Goal: Submit feedback/report problem: Submit feedback/report problem

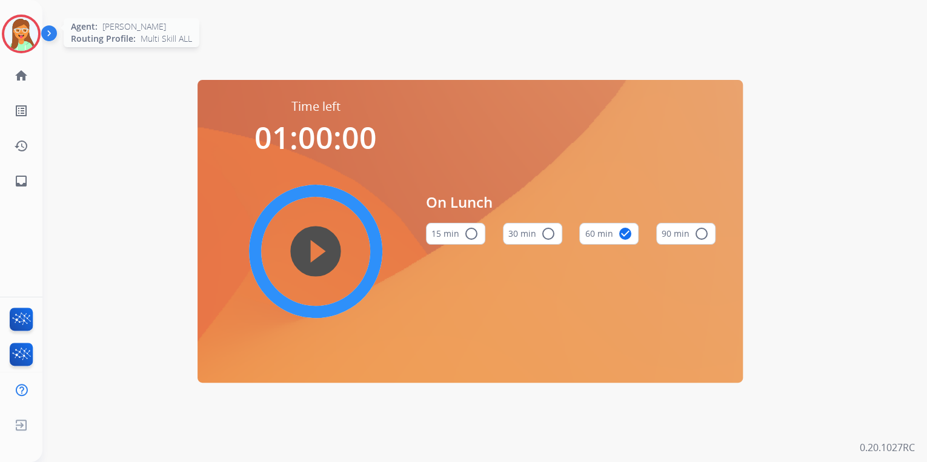
click at [24, 38] on img at bounding box center [21, 34] width 34 height 34
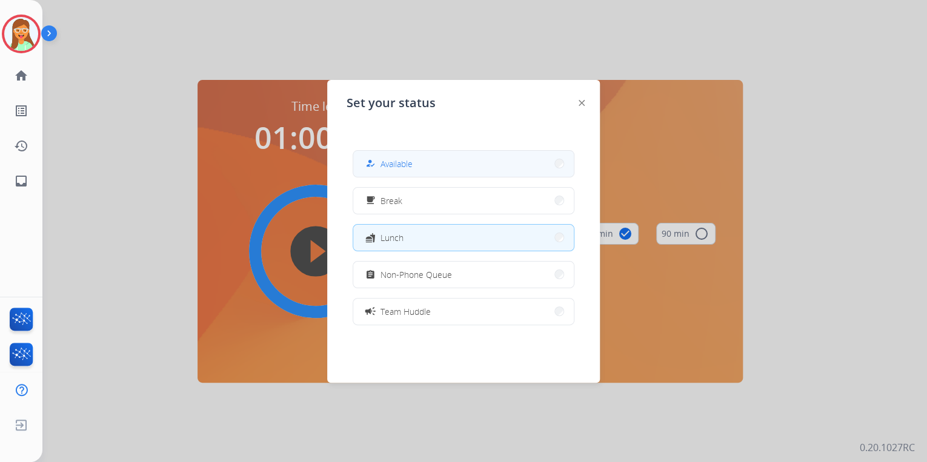
click at [459, 165] on button "how_to_reg Available" at bounding box center [463, 164] width 221 height 26
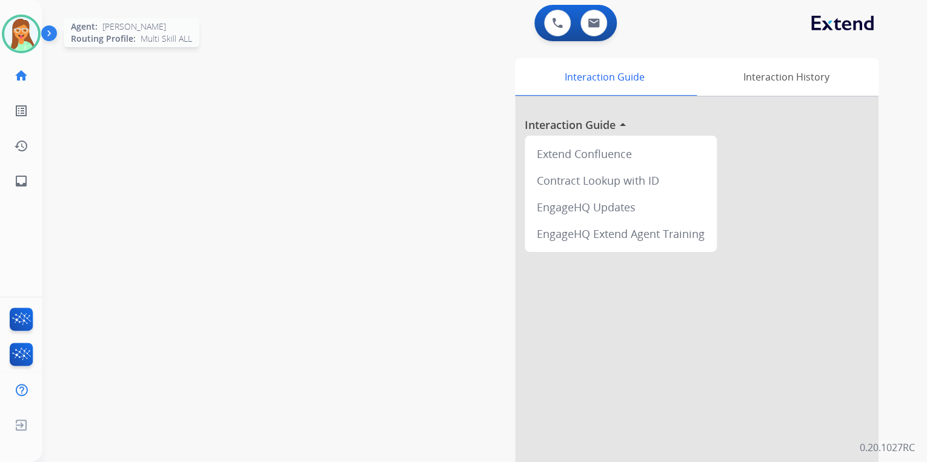
click at [35, 38] on img at bounding box center [21, 34] width 34 height 34
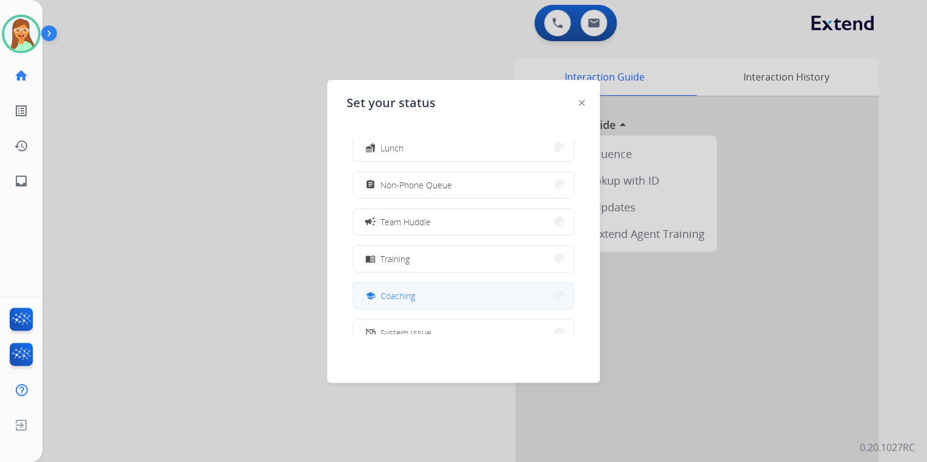
scroll to position [192, 0]
click at [424, 306] on button "work_off Offline" at bounding box center [463, 305] width 221 height 26
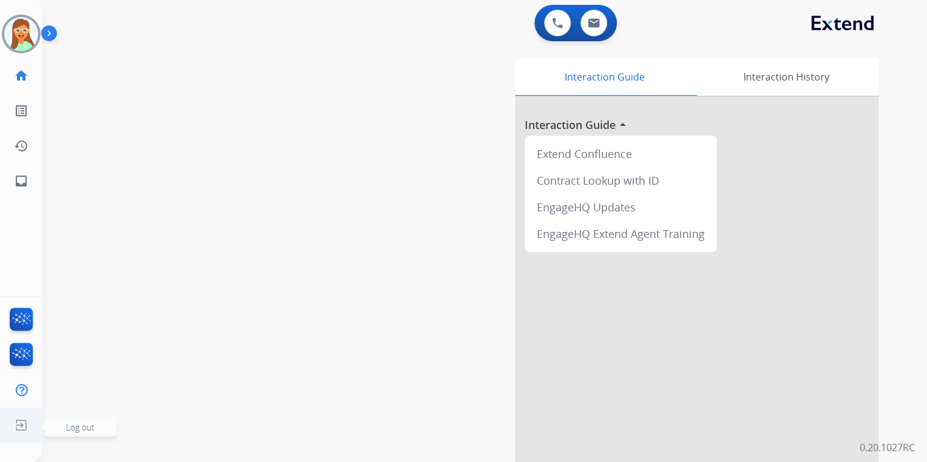
click at [28, 422] on img at bounding box center [21, 425] width 22 height 23
